Goal: Navigation & Orientation: Find specific page/section

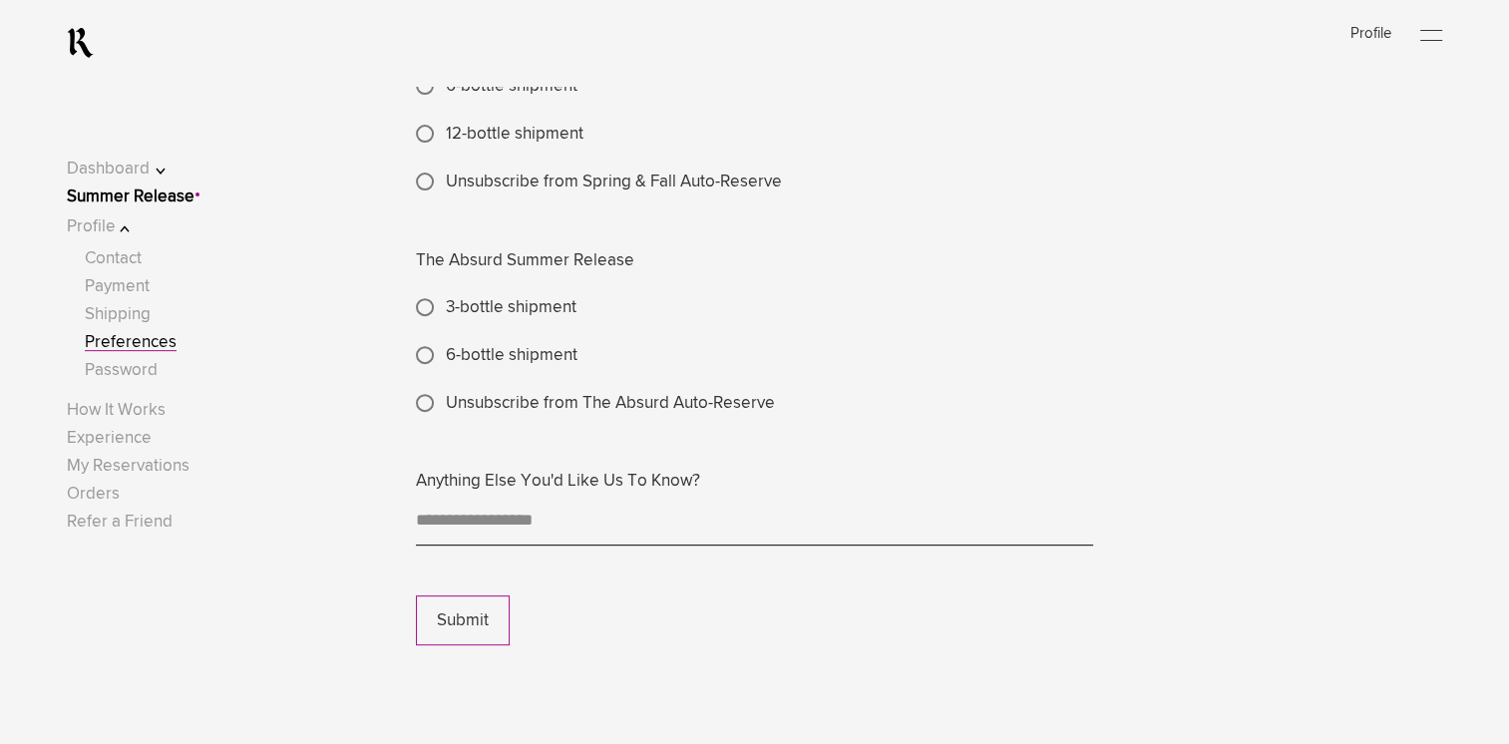
scroll to position [629, 0]
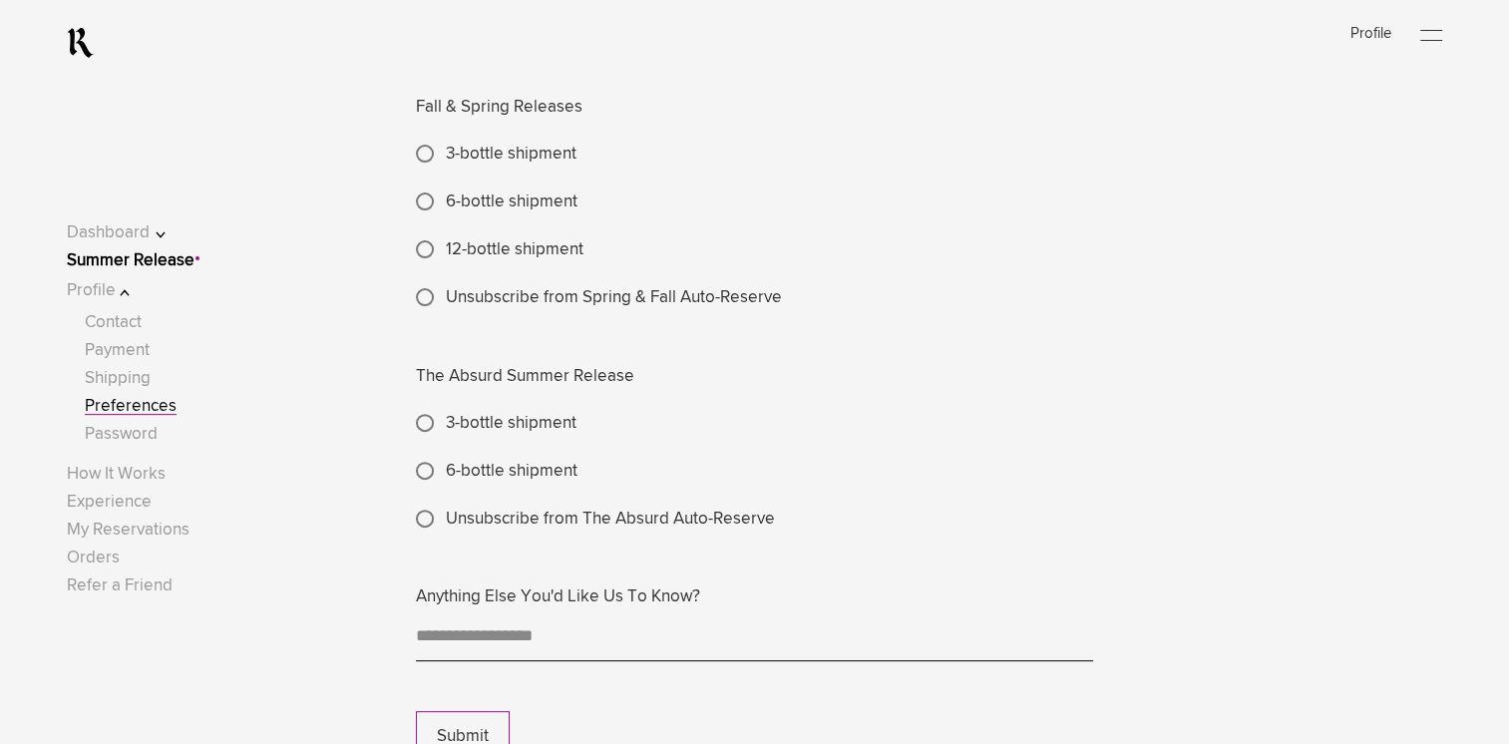
click at [142, 242] on button "Dashboard" at bounding box center [130, 232] width 127 height 27
click at [153, 269] on link "Welcome" at bounding box center [120, 264] width 71 height 17
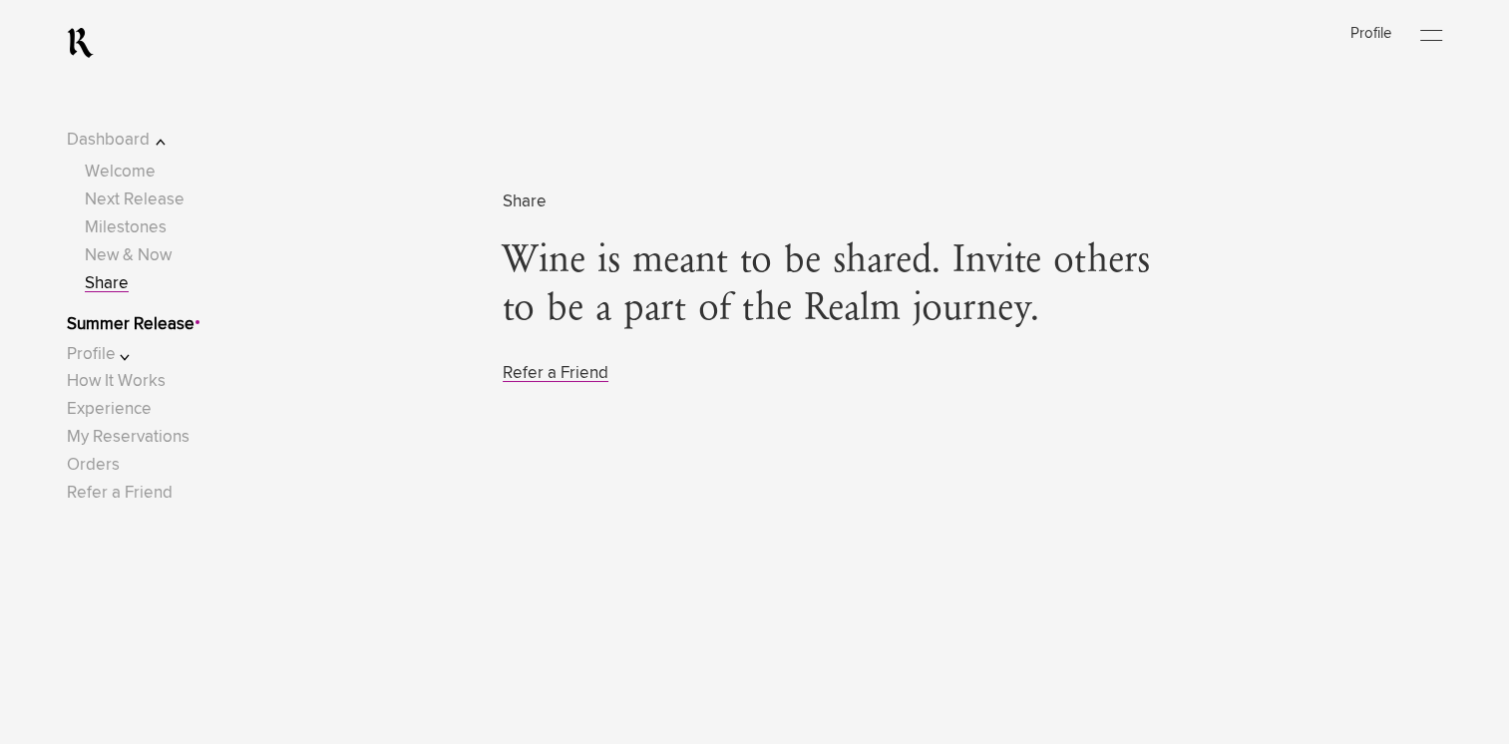
scroll to position [7009, 0]
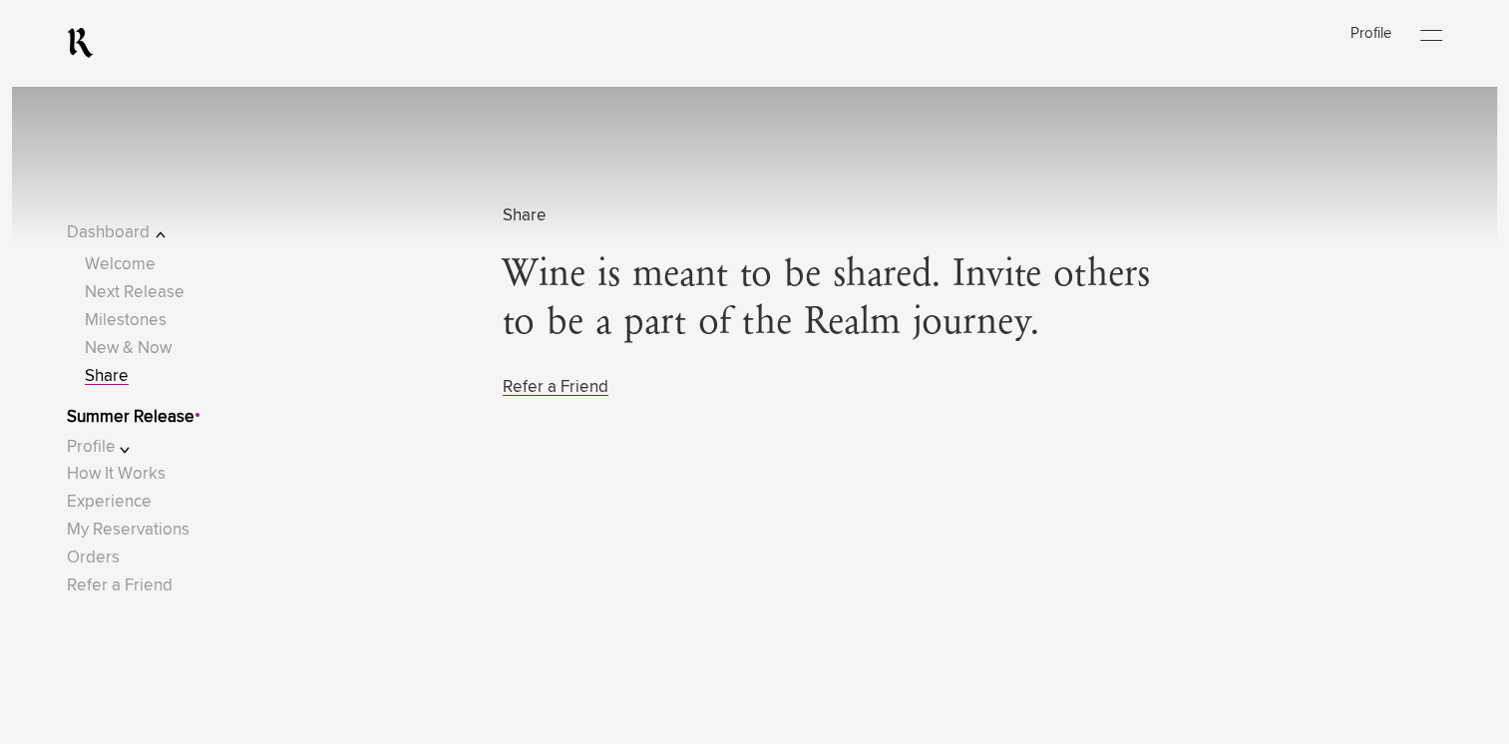
click at [128, 449] on button "Profile" at bounding box center [130, 447] width 127 height 27
click at [149, 352] on link "Payment" at bounding box center [117, 350] width 65 height 17
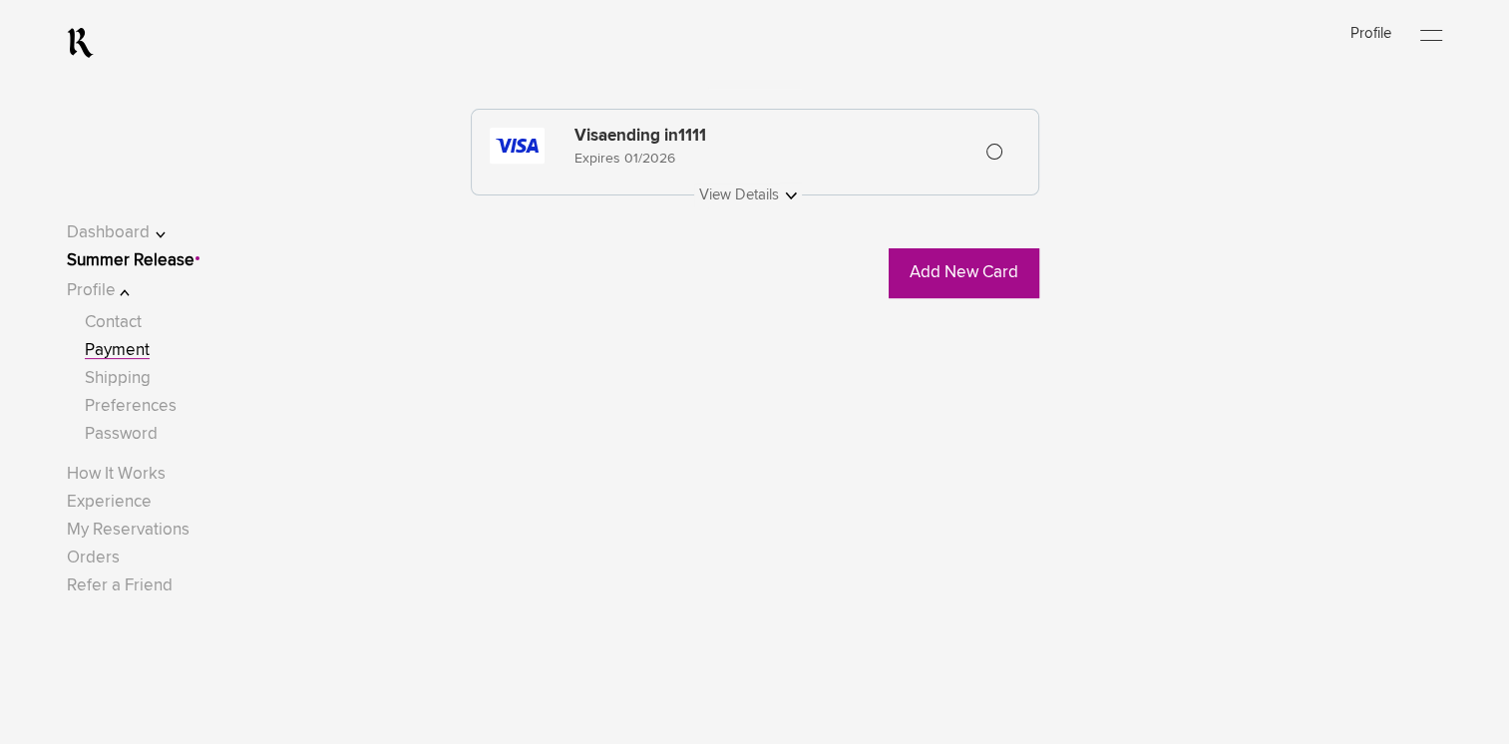
scroll to position [499, 0]
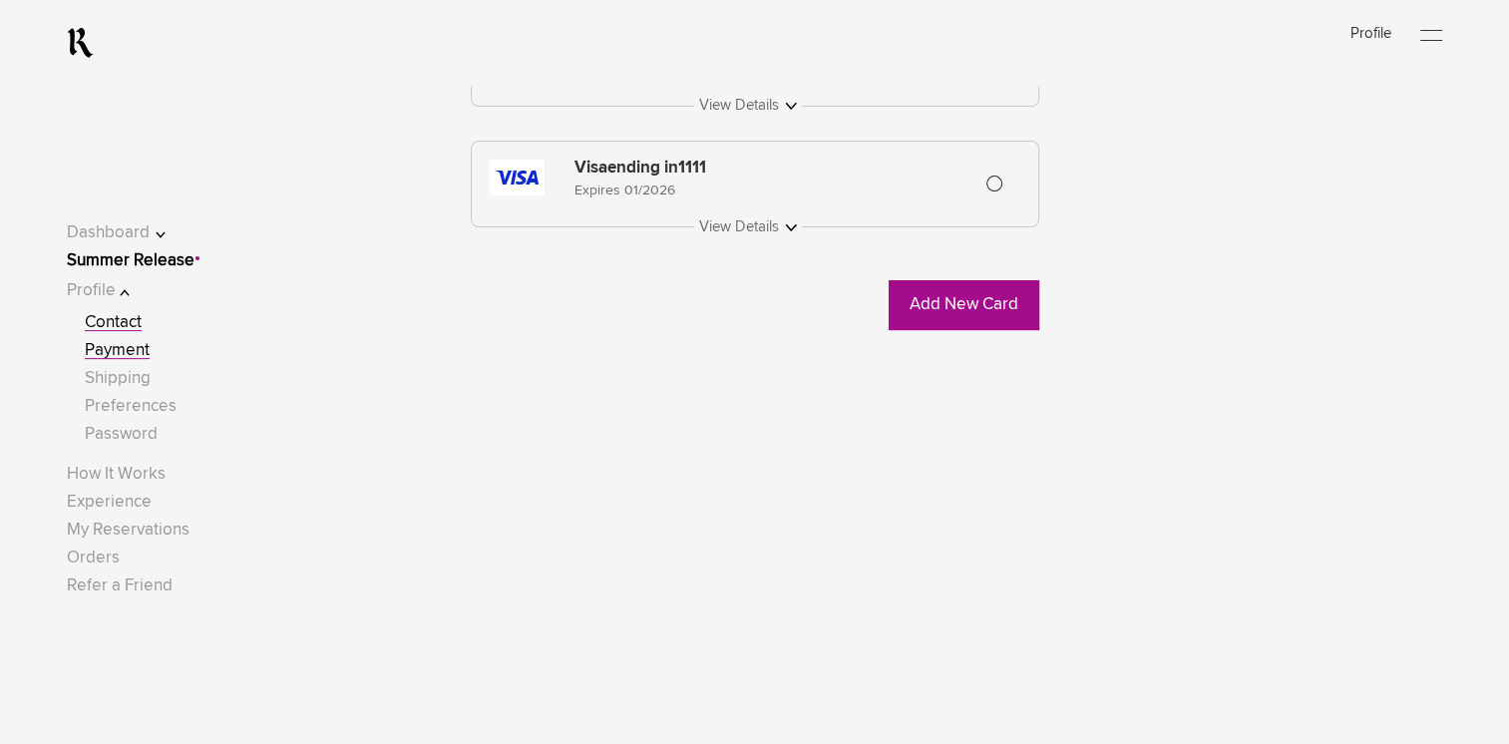
click at [133, 325] on link "Contact" at bounding box center [113, 322] width 57 height 17
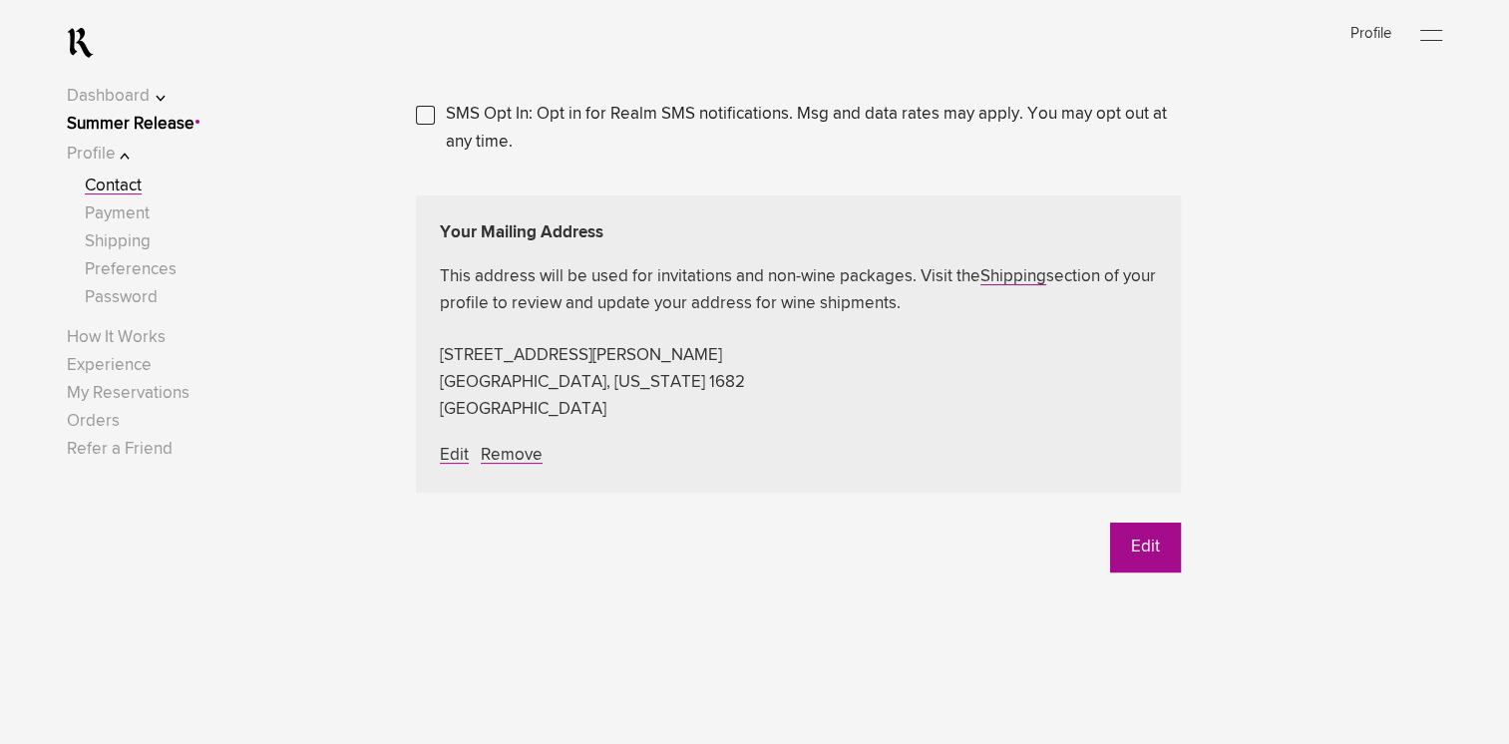
scroll to position [499, 0]
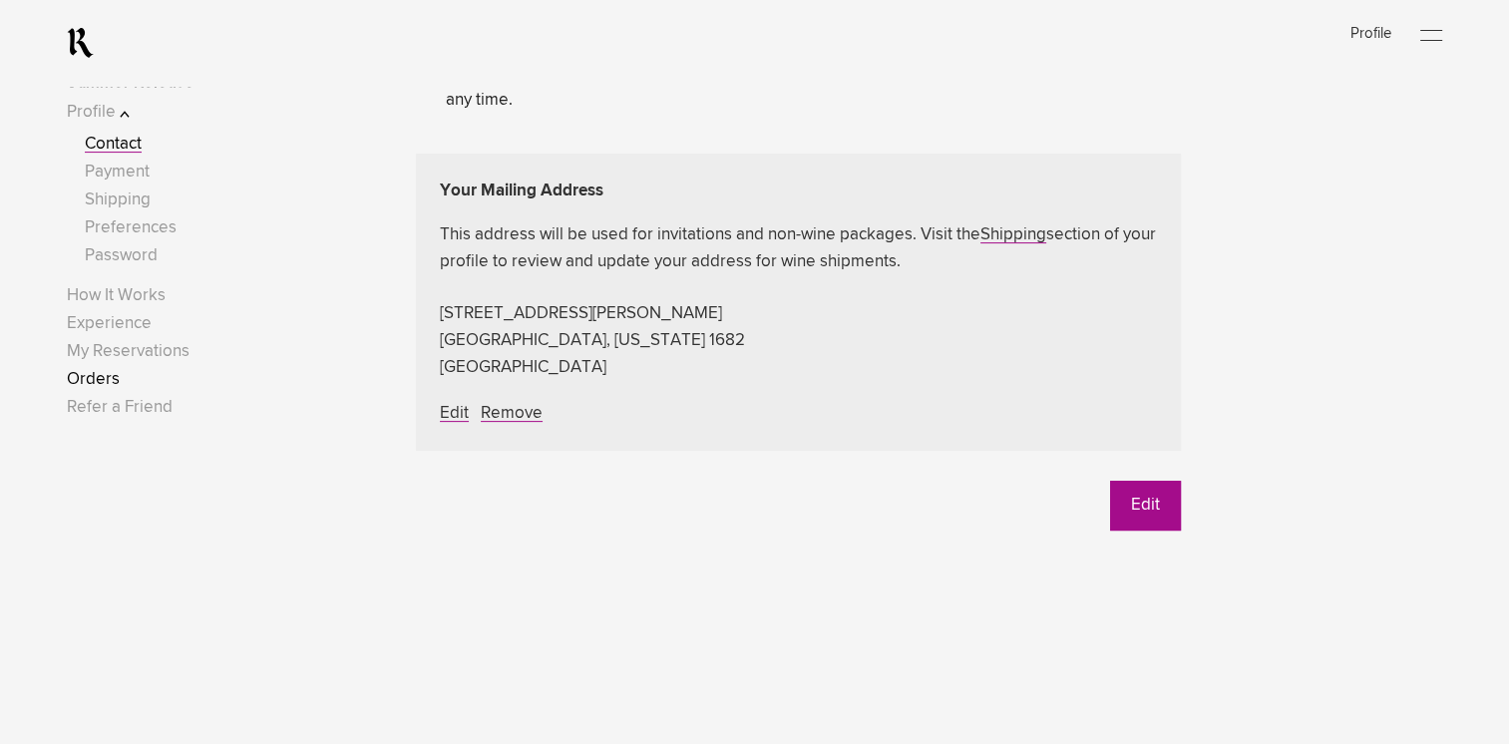
click at [120, 371] on link "Orders" at bounding box center [93, 379] width 53 height 17
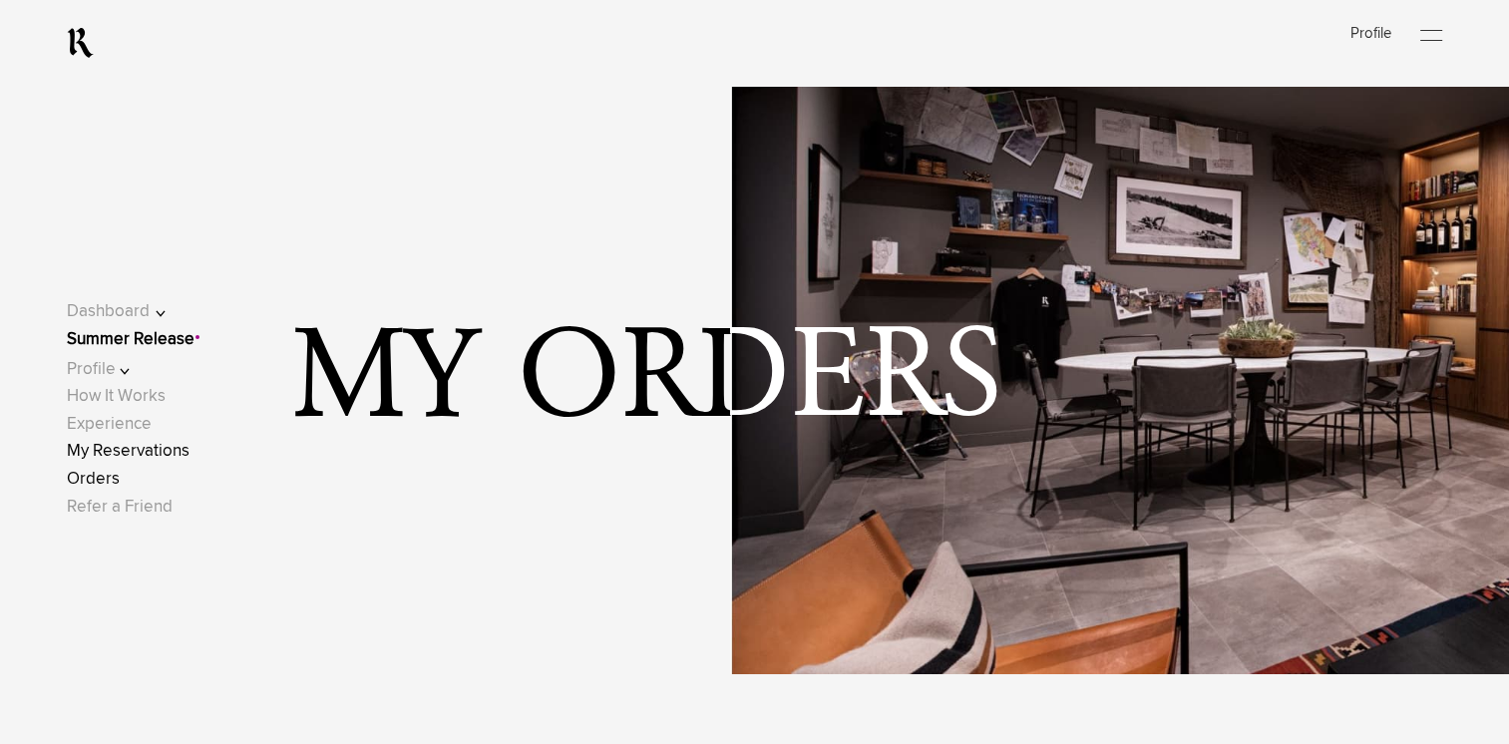
click at [158, 459] on link "My Reservations" at bounding box center [128, 451] width 123 height 17
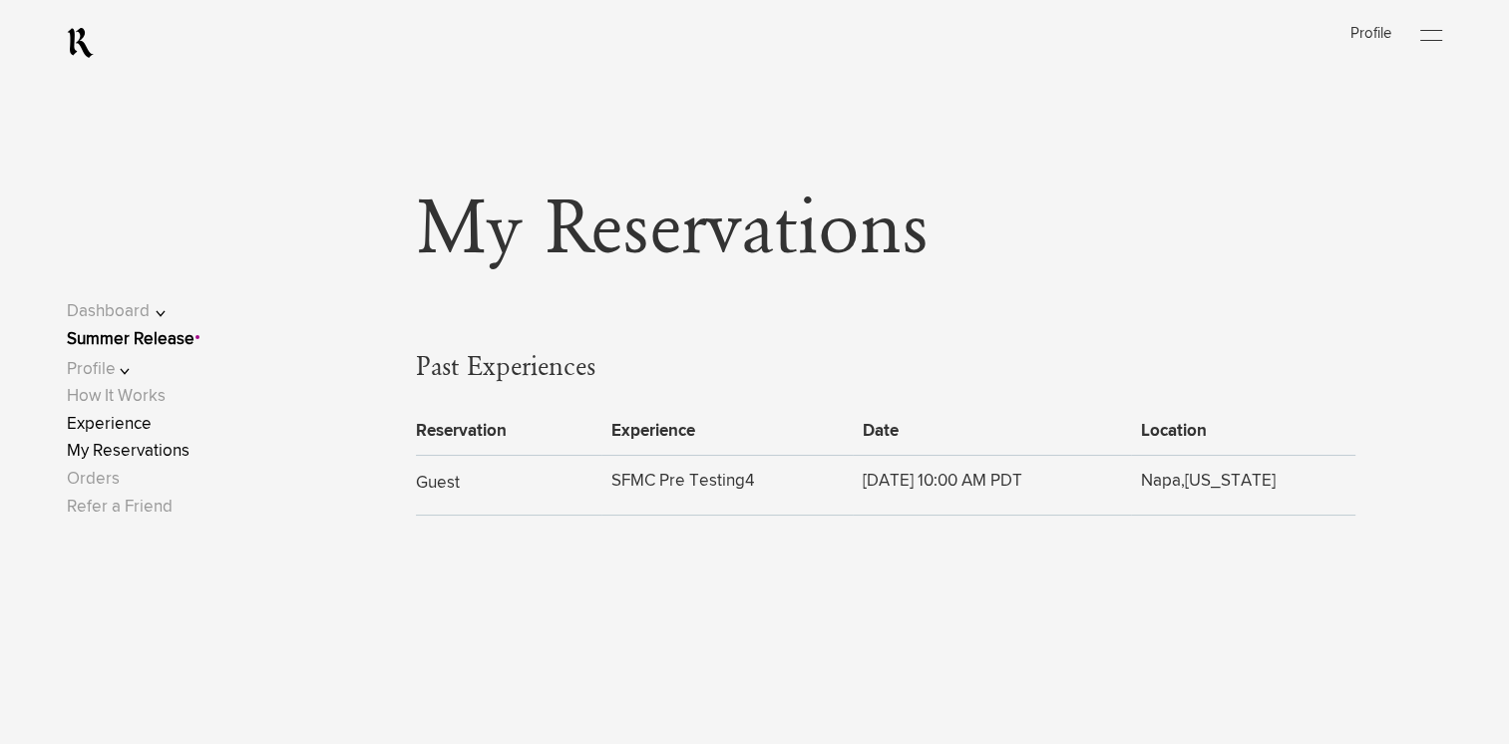
click at [122, 431] on link "Experience" at bounding box center [109, 424] width 85 height 17
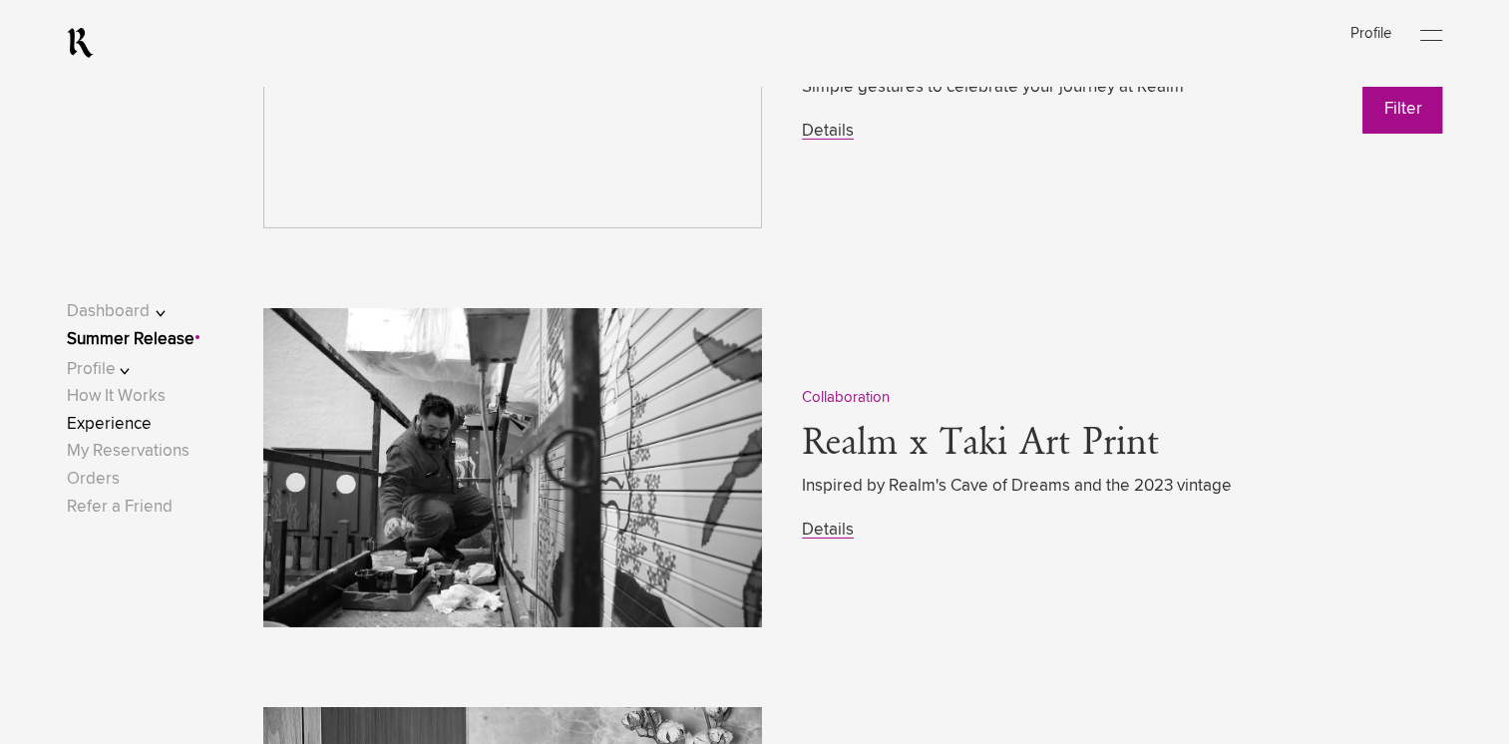
scroll to position [6981, 0]
